Goal: Find contact information: Find contact information

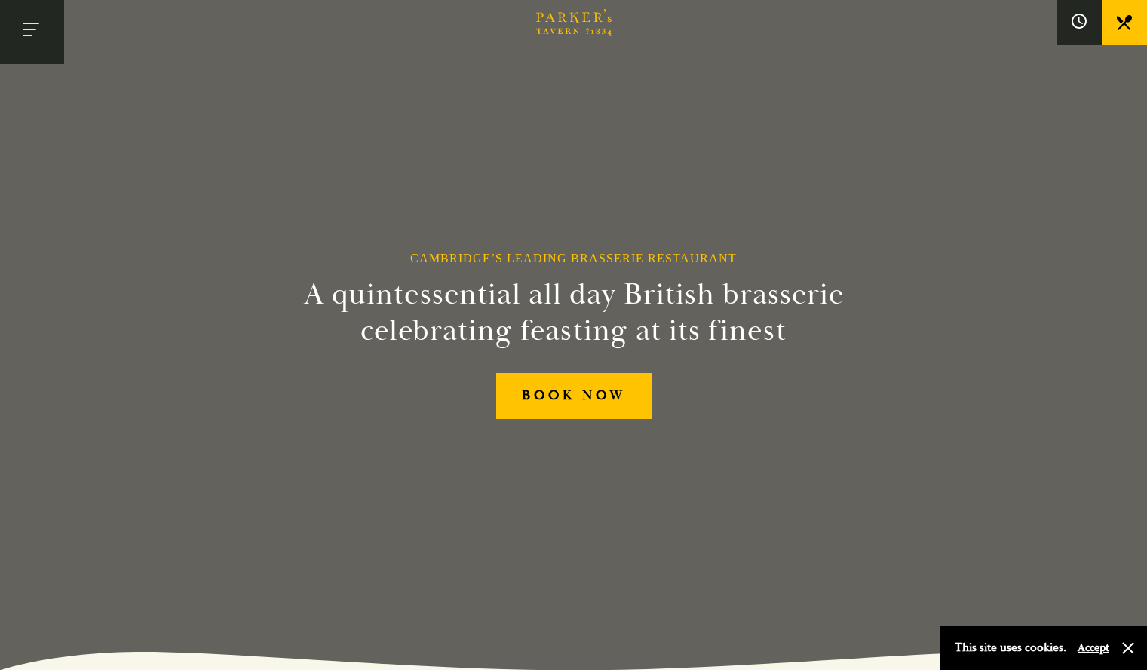
click at [44, 35] on button "Toggle navigation" at bounding box center [32, 32] width 64 height 64
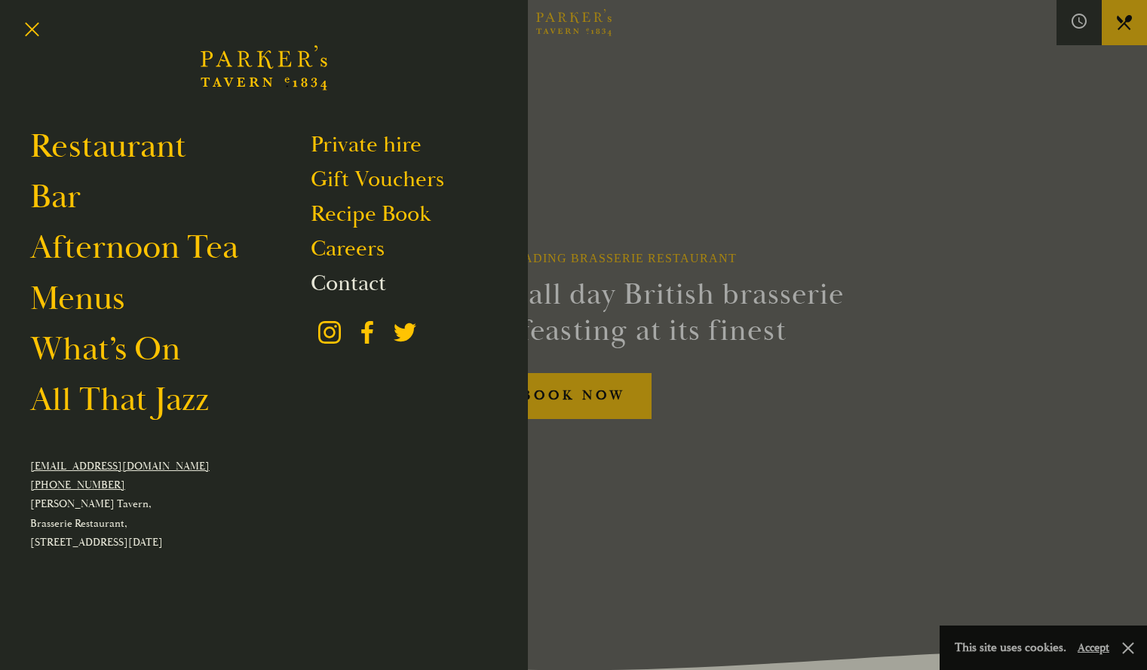
click at [311, 283] on link "Contact" at bounding box center [348, 283] width 75 height 29
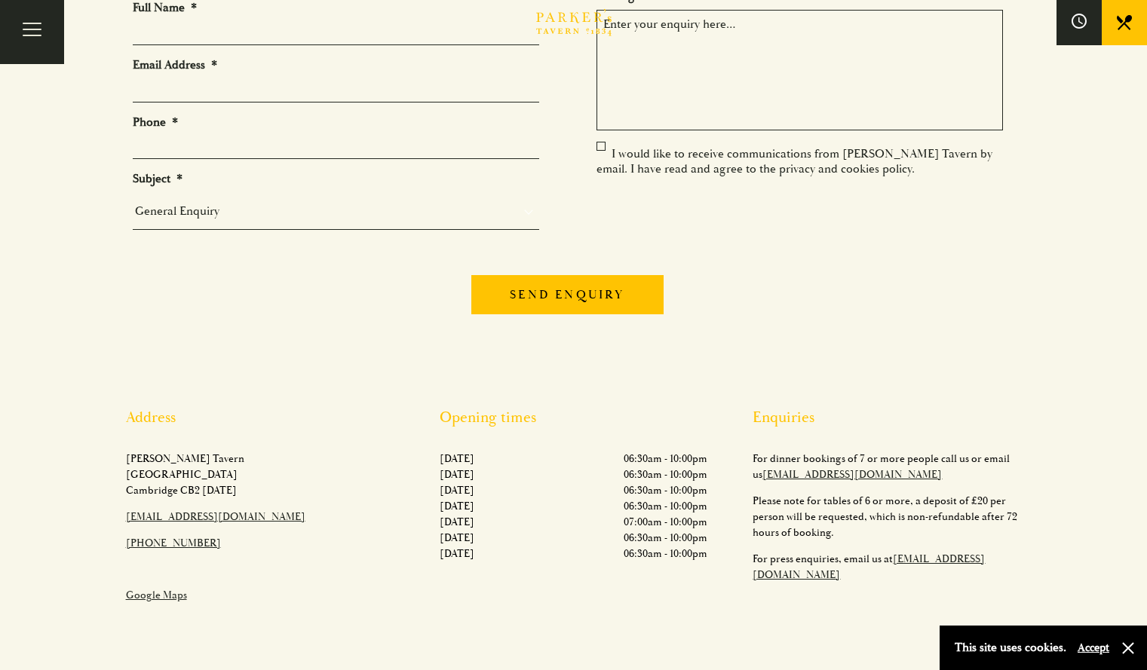
scroll to position [231, 0]
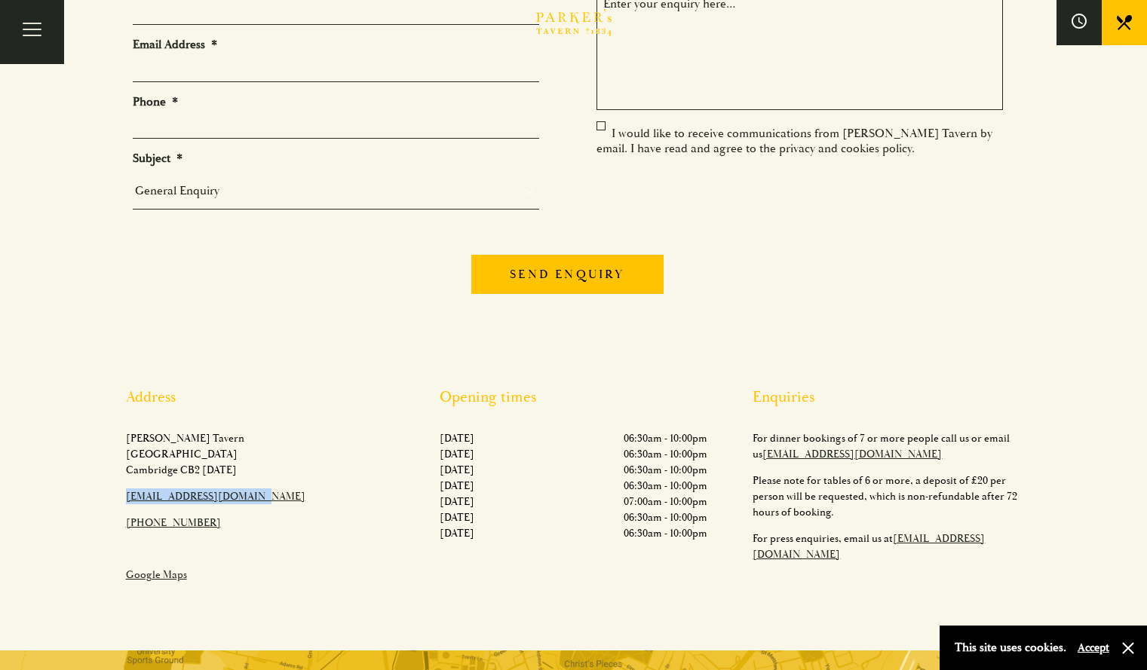
drag, startPoint x: 251, startPoint y: 495, endPoint x: 97, endPoint y: 498, distance: 154.6
click at [97, 498] on div "Address [PERSON_NAME][GEOGRAPHIC_DATA][STREET_ADDRESS][DATE]​ [EMAIL_ADDRESS][D…" at bounding box center [574, 490] width 1056 height 205
copy link "[EMAIL_ADDRESS][DOMAIN_NAME]"
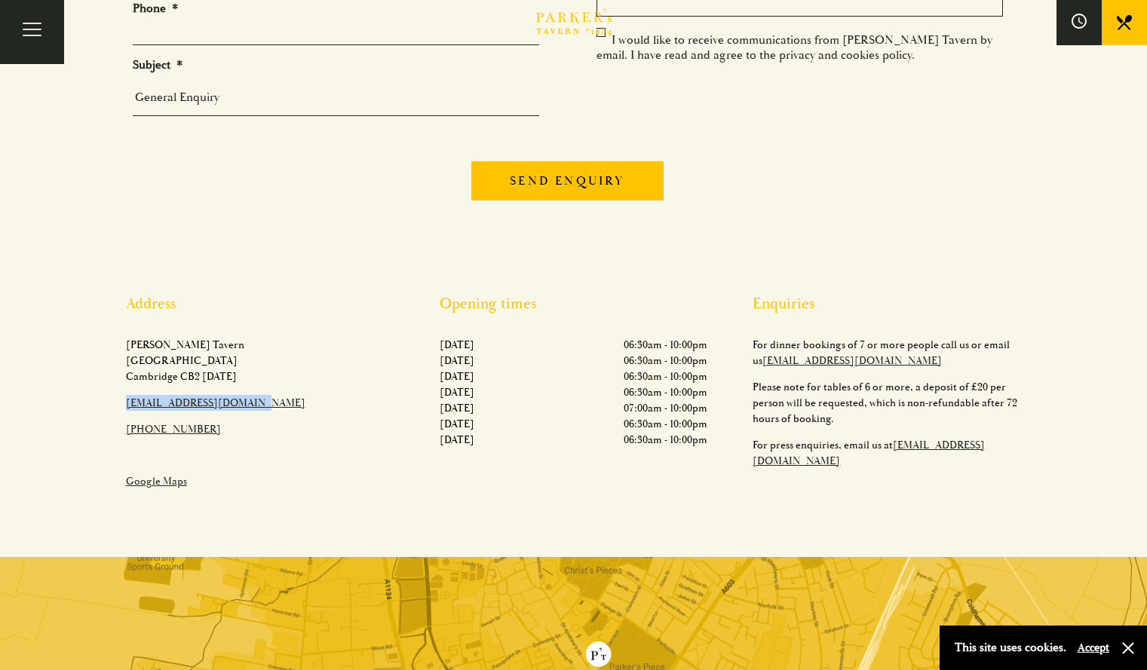
scroll to position [0, 0]
